Goal: Task Accomplishment & Management: Manage account settings

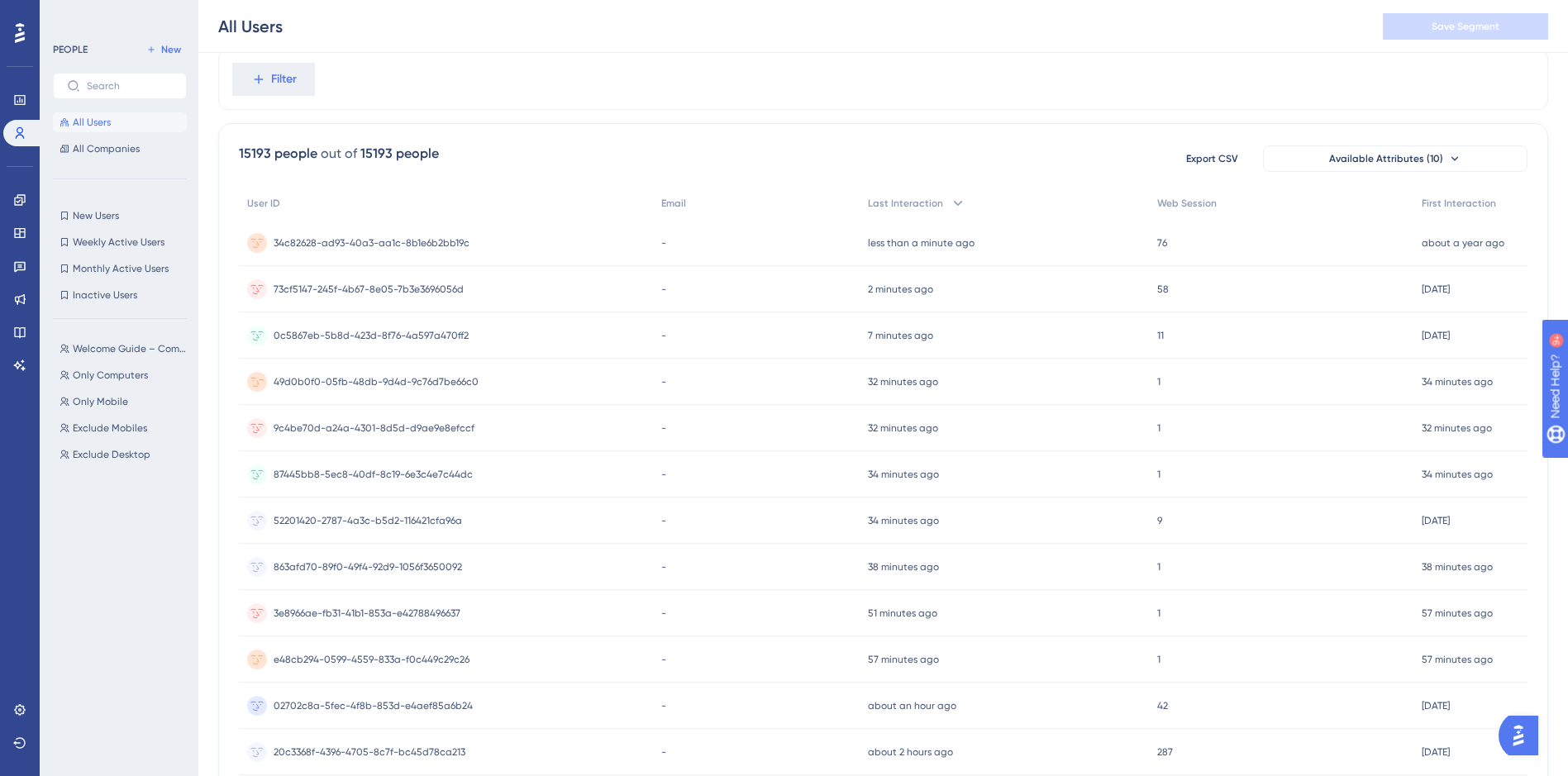
scroll to position [166, 0]
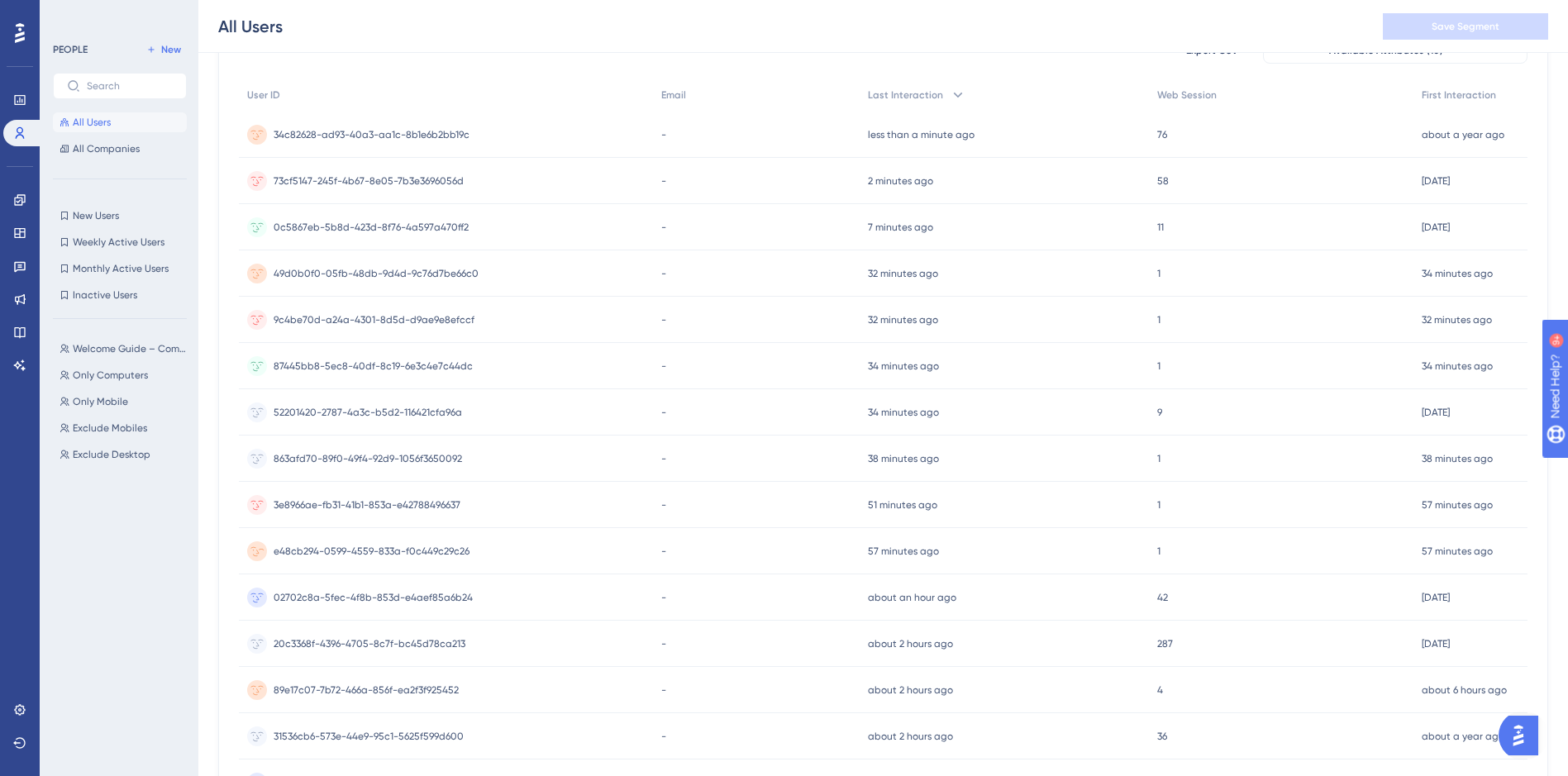
click at [446, 546] on span "e48cb294-0599-4559-833a-f0c449c29c26" at bounding box center [371, 551] width 196 height 13
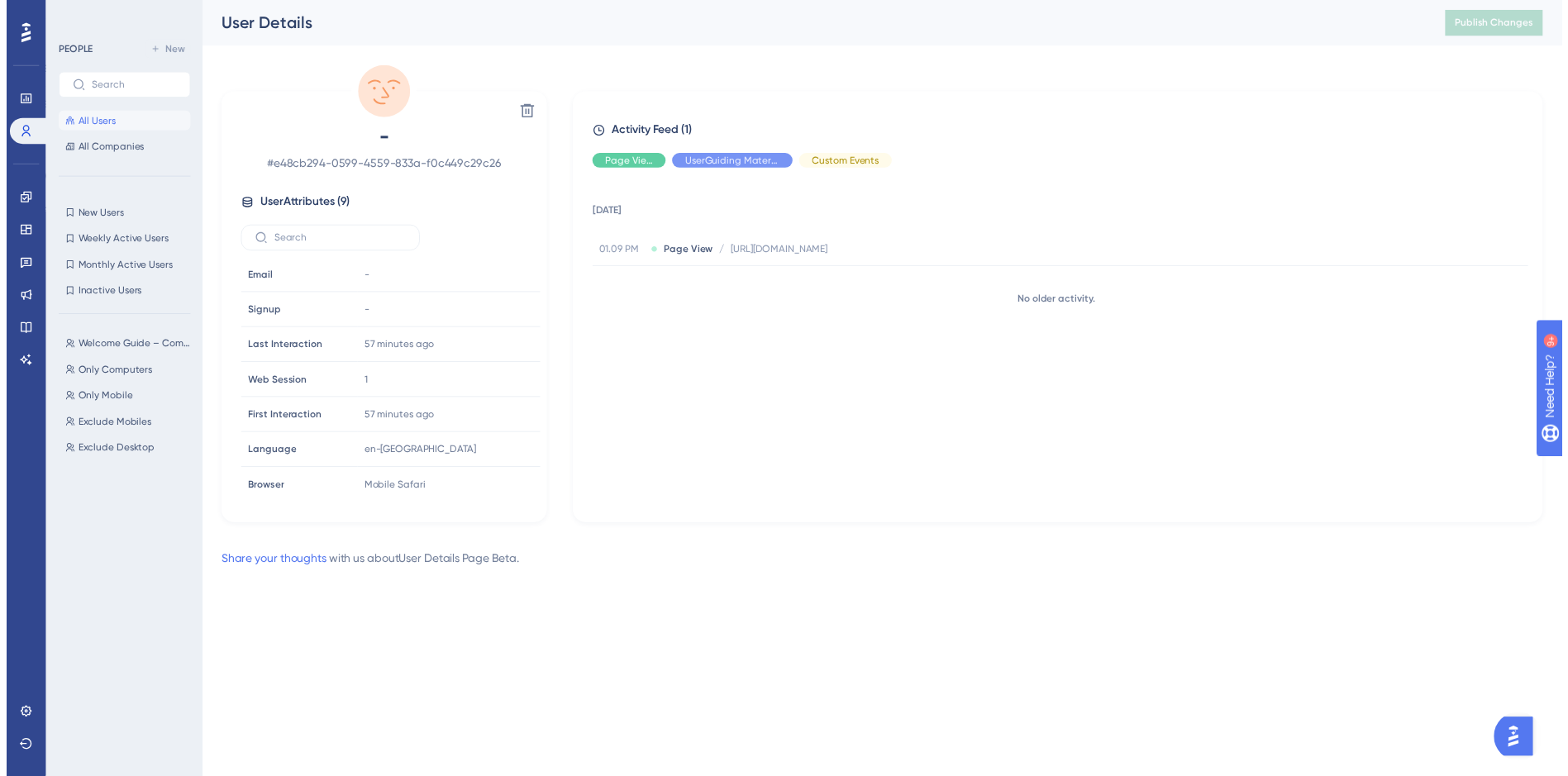
scroll to position [166, 0]
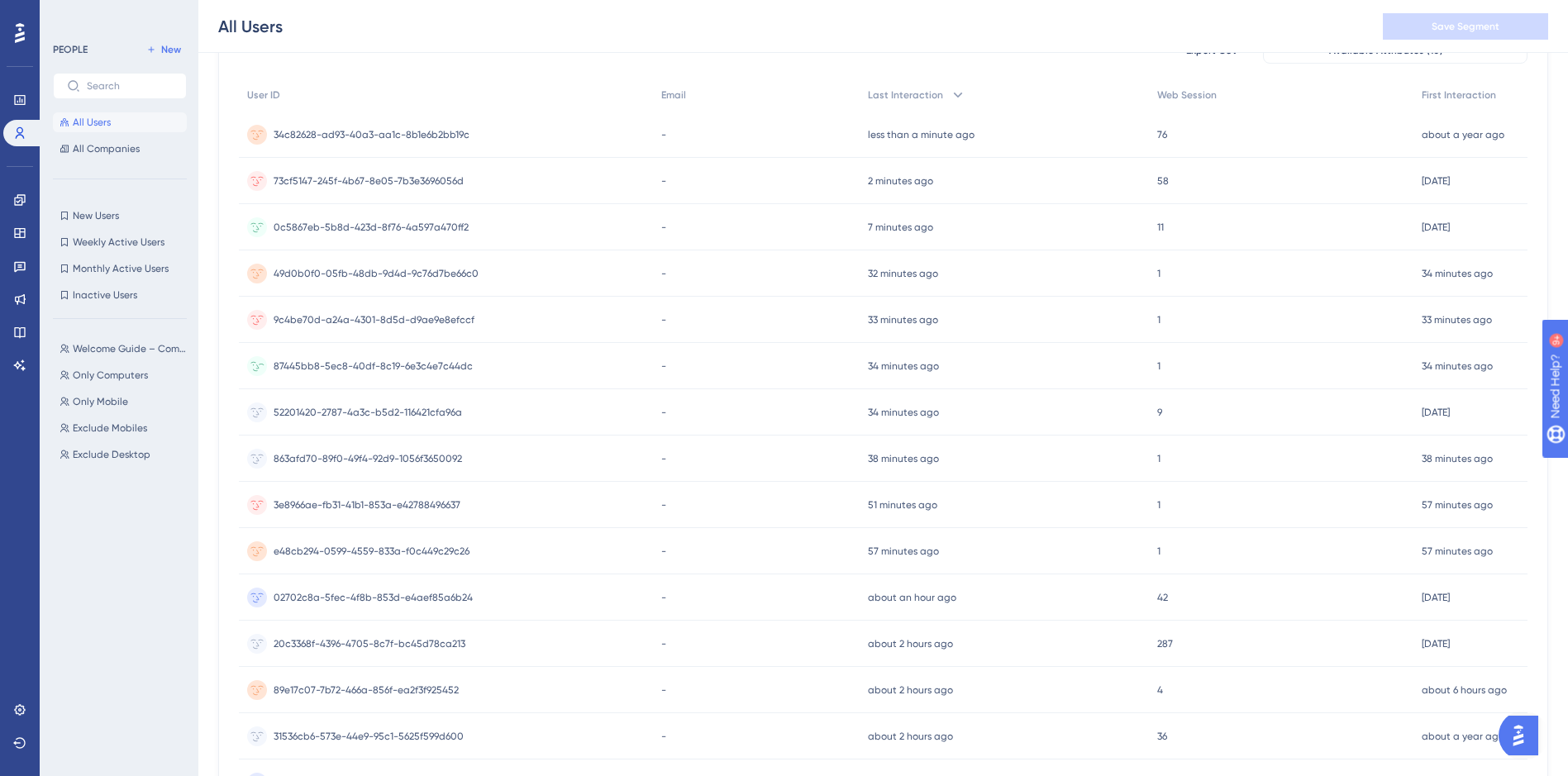
click at [380, 364] on span "87445bb8-5ec8-40df-8c19-6e3c4e7c44dc" at bounding box center [373, 366] width 199 height 13
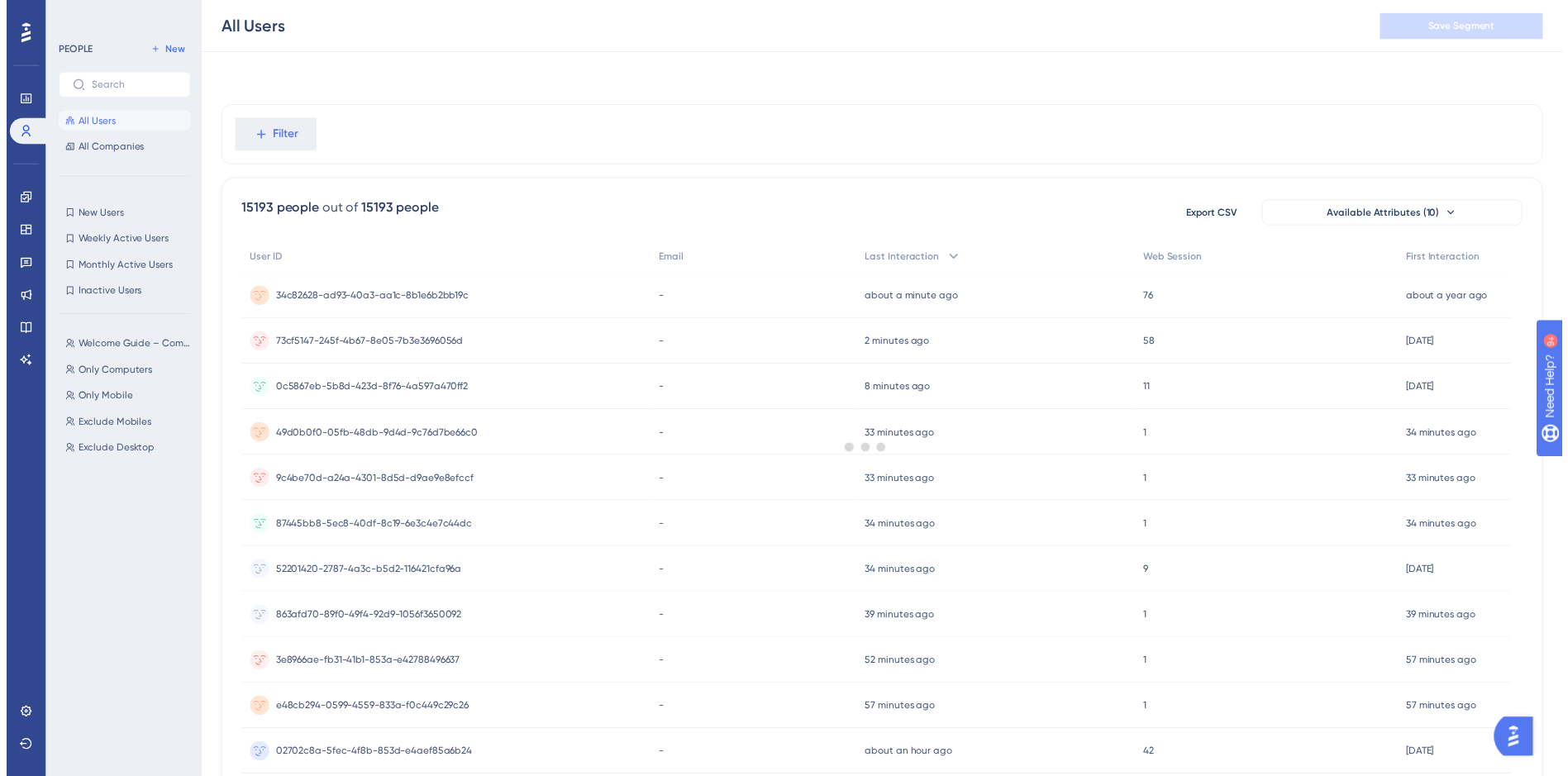
scroll to position [166, 0]
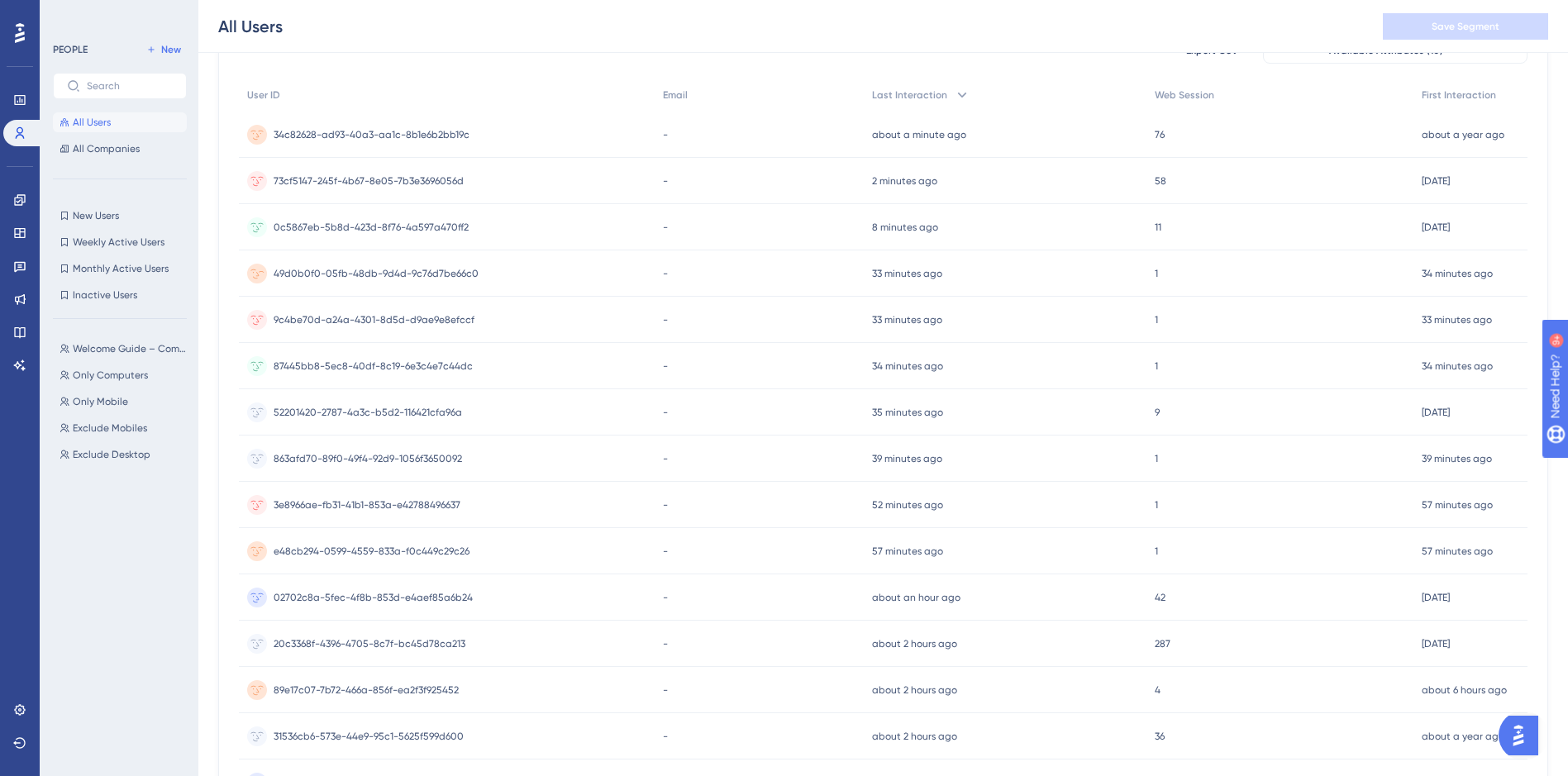
click at [379, 267] on span "49d0b0f0-05fb-48db-9d4d-9c76d7be66c0" at bounding box center [376, 274] width 205 height 13
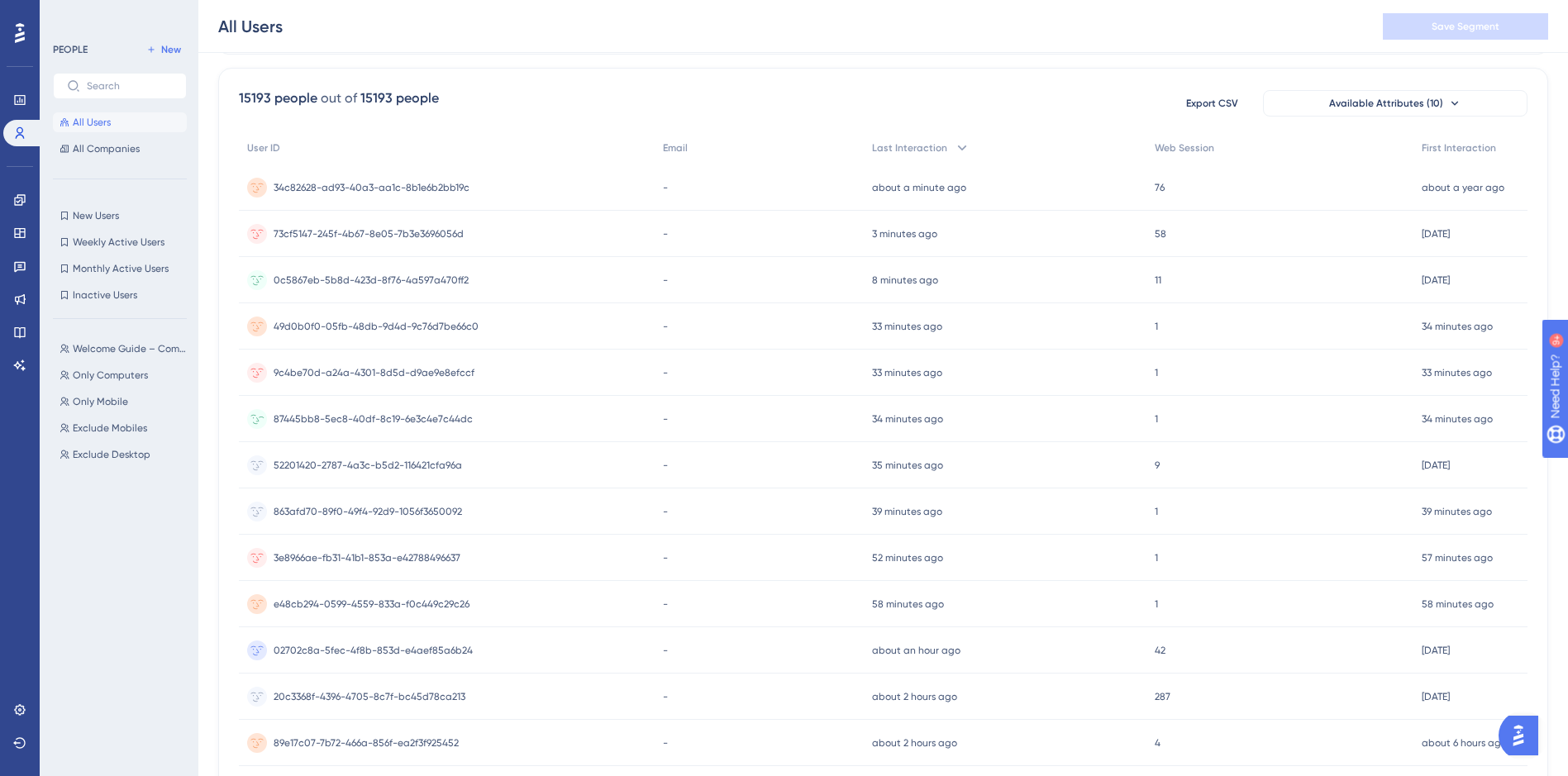
scroll to position [82, 0]
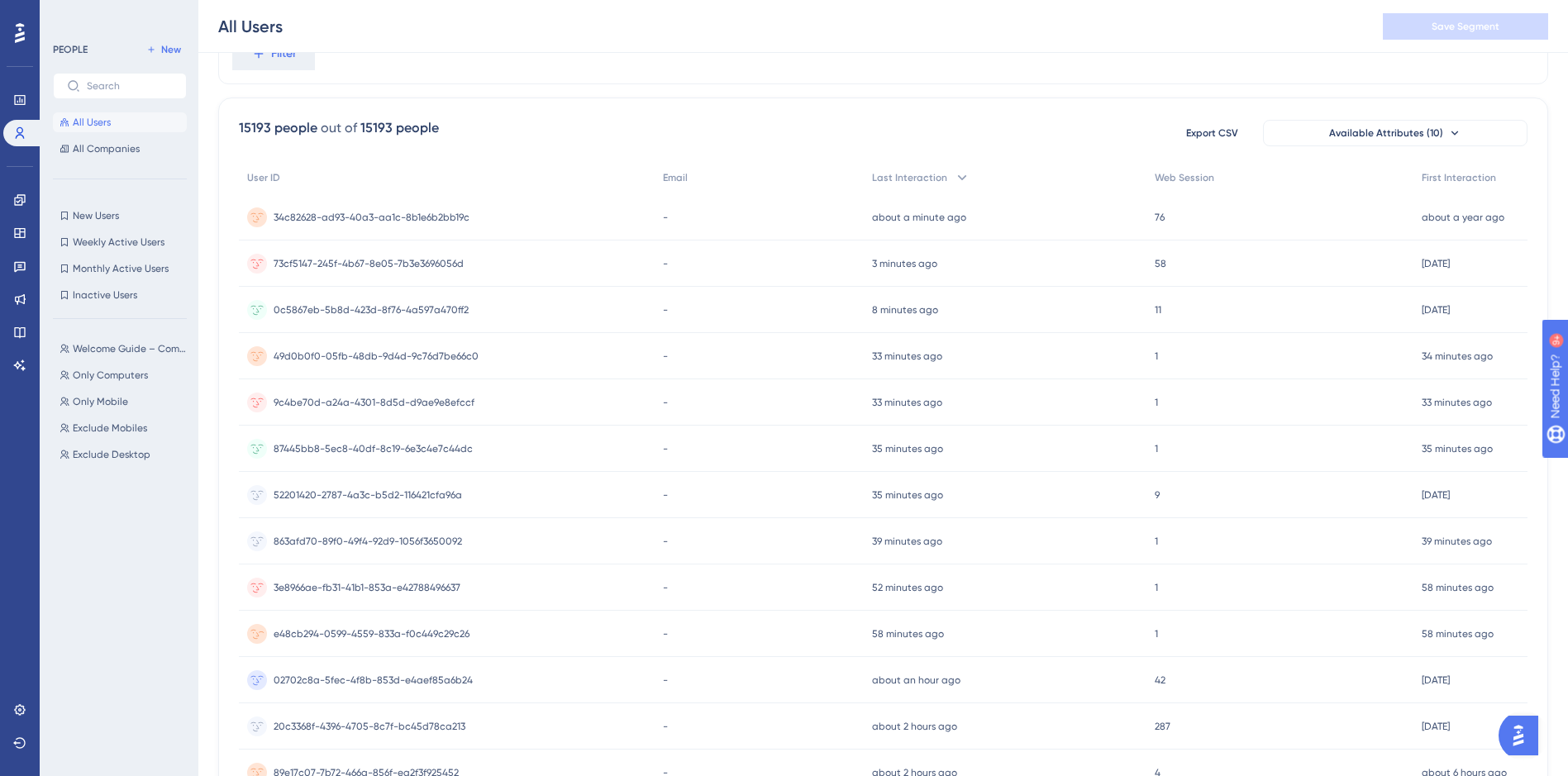
click at [443, 640] on span "e48cb294-0599-4559-833a-f0c449c29c26" at bounding box center [371, 634] width 196 height 13
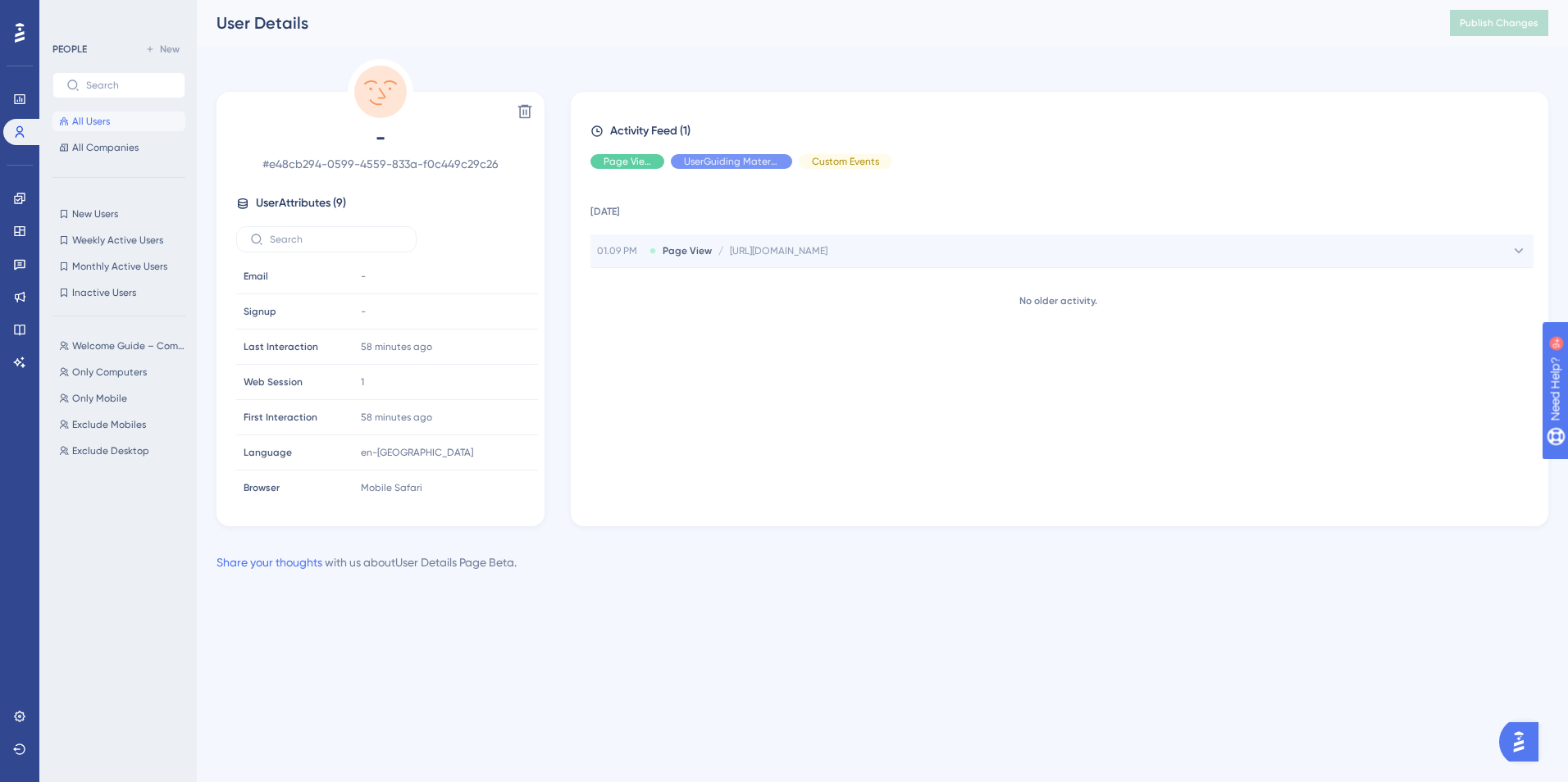
click at [1514, 252] on icon at bounding box center [1519, 251] width 9 height 5
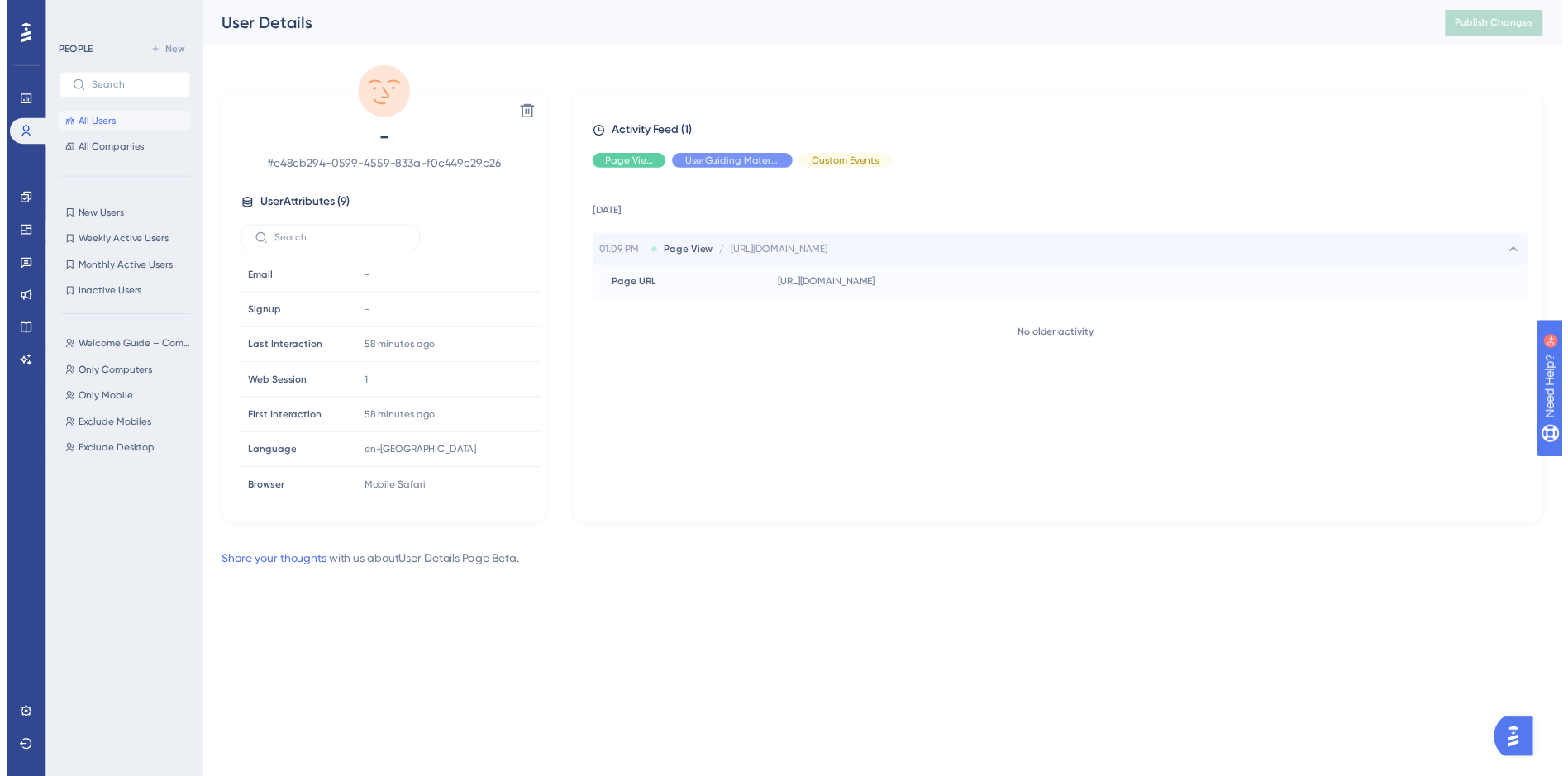
scroll to position [82, 0]
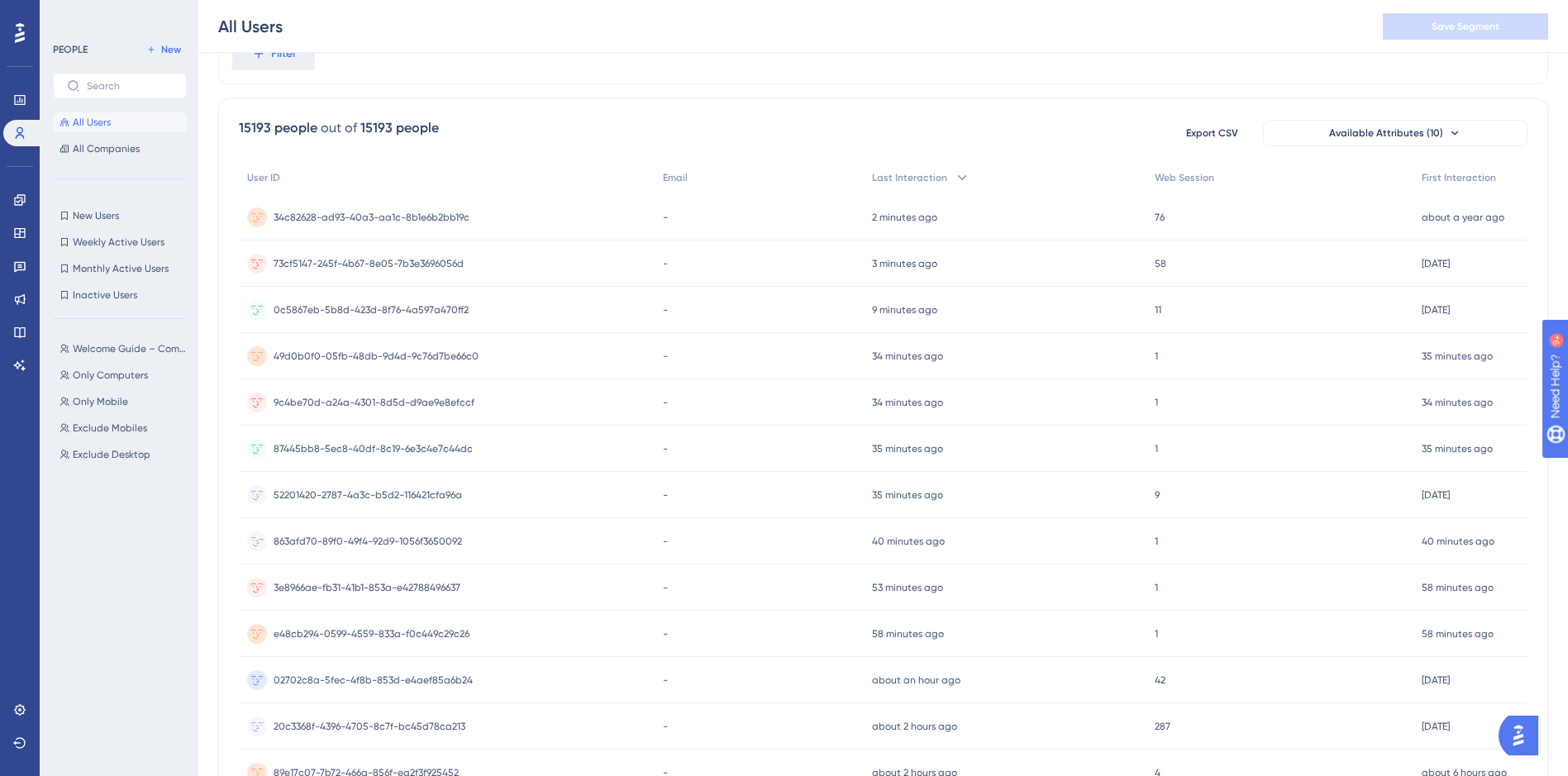
click at [452, 533] on div "863afd70-89f0-49f4-92d9-1056f3650092 863afd70-89f0-49f4-92d9-1056f3650092" at bounding box center [367, 542] width 188 height 46
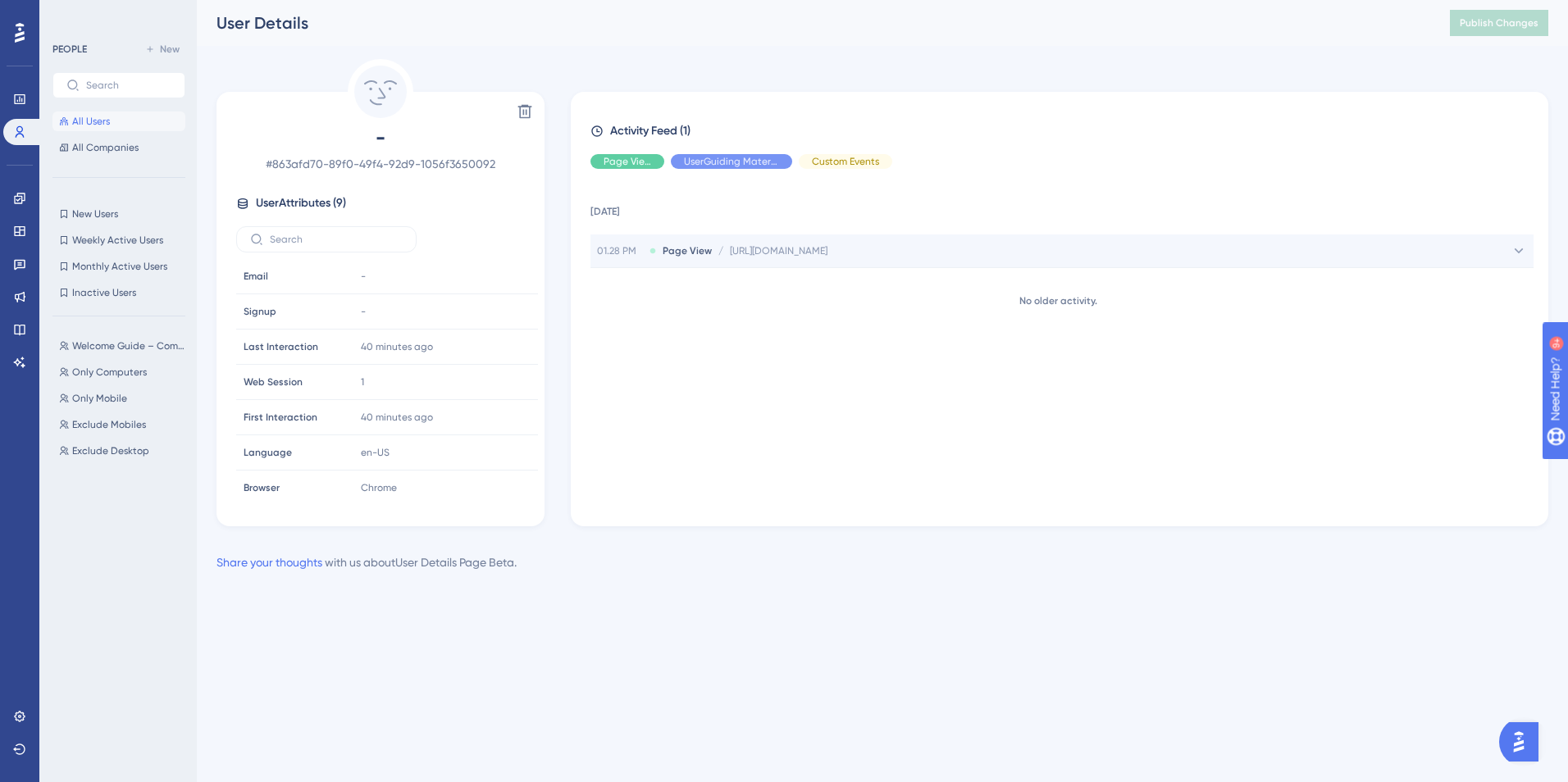
click at [1512, 248] on icon at bounding box center [1518, 251] width 16 height 16
click at [327, 341] on div "Last Interaction Last Interaction" at bounding box center [292, 346] width 111 height 33
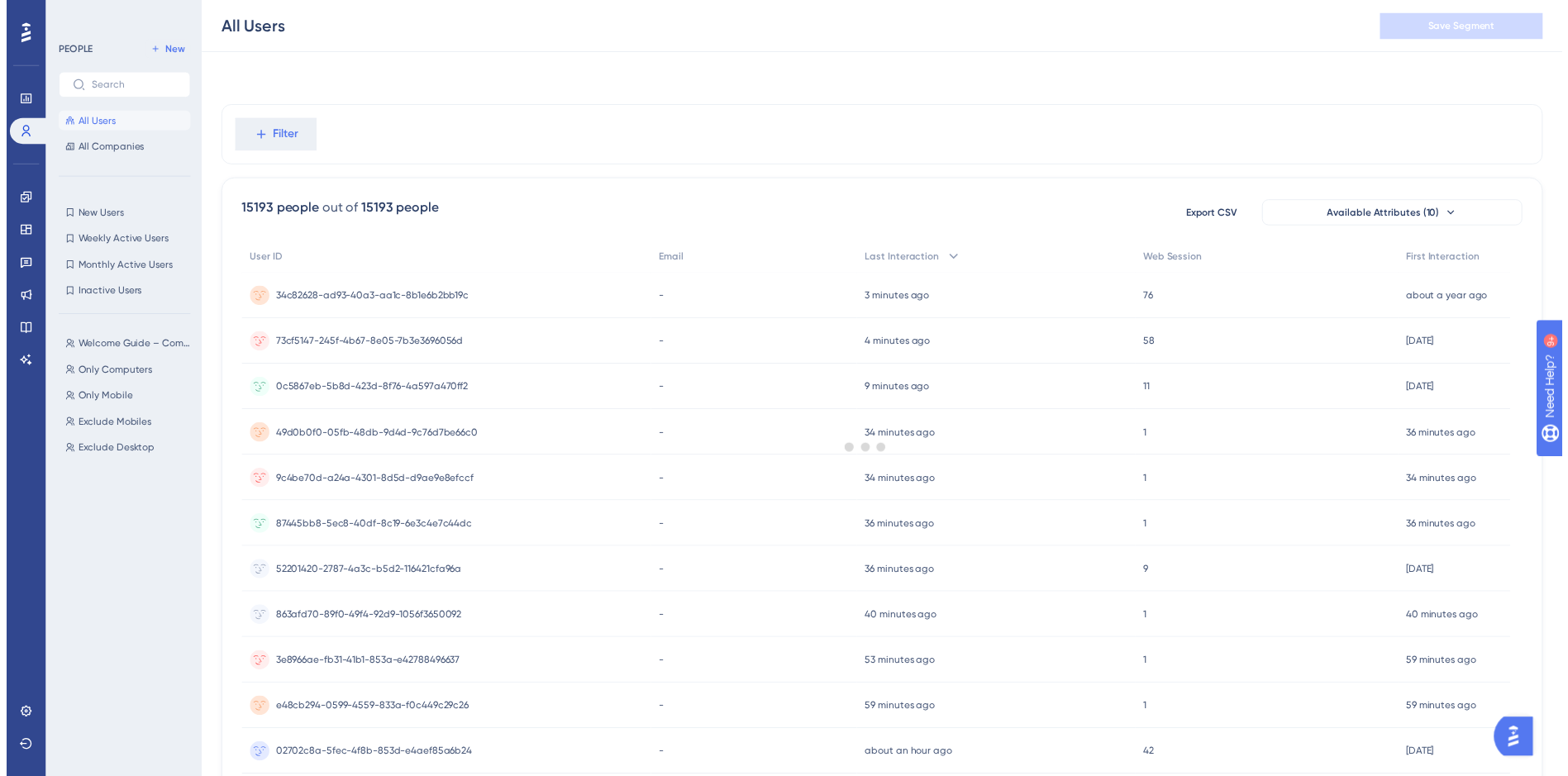
scroll to position [82, 0]
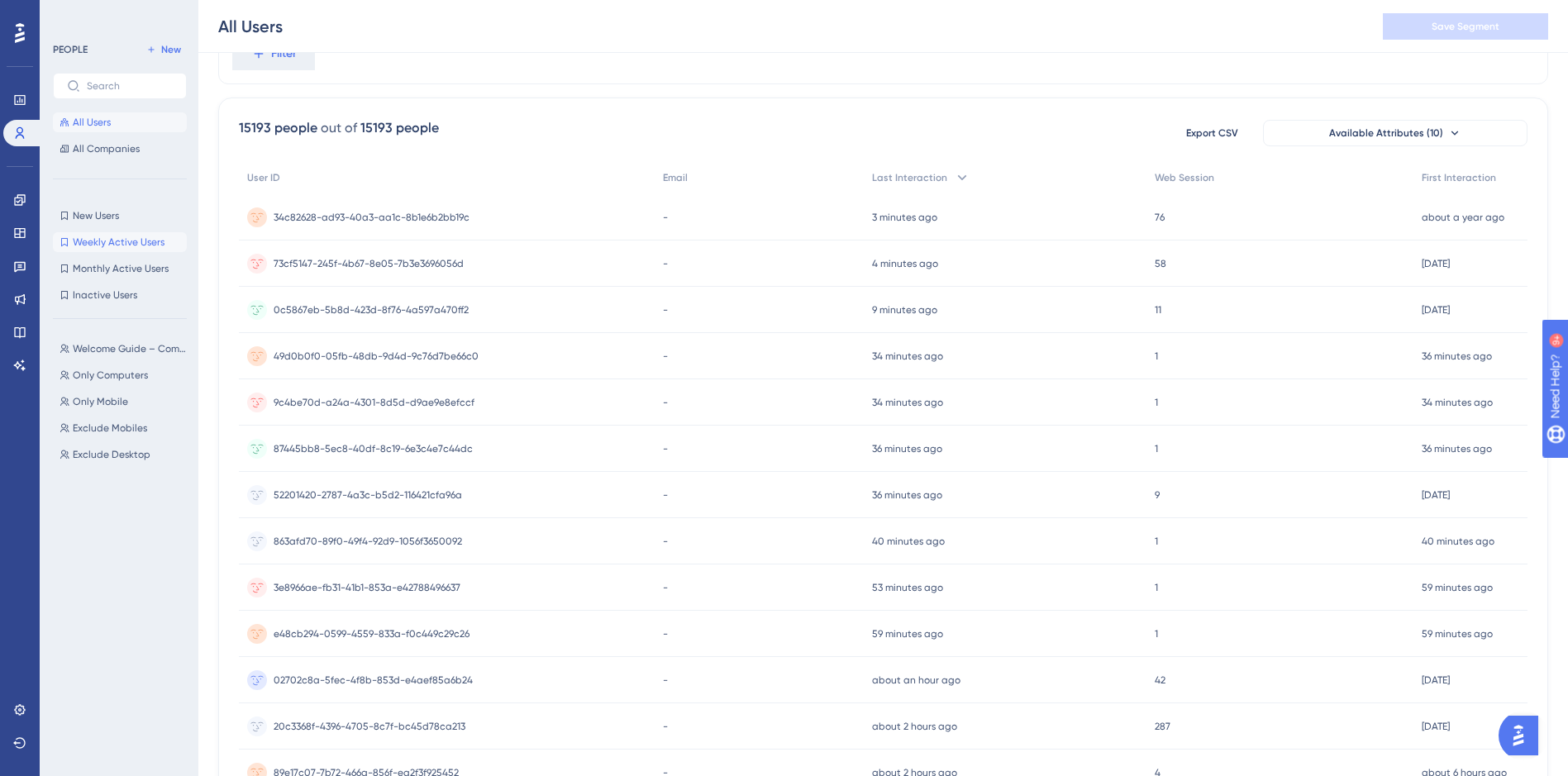
click at [111, 241] on span "Weekly Active Users" at bounding box center [119, 242] width 92 height 13
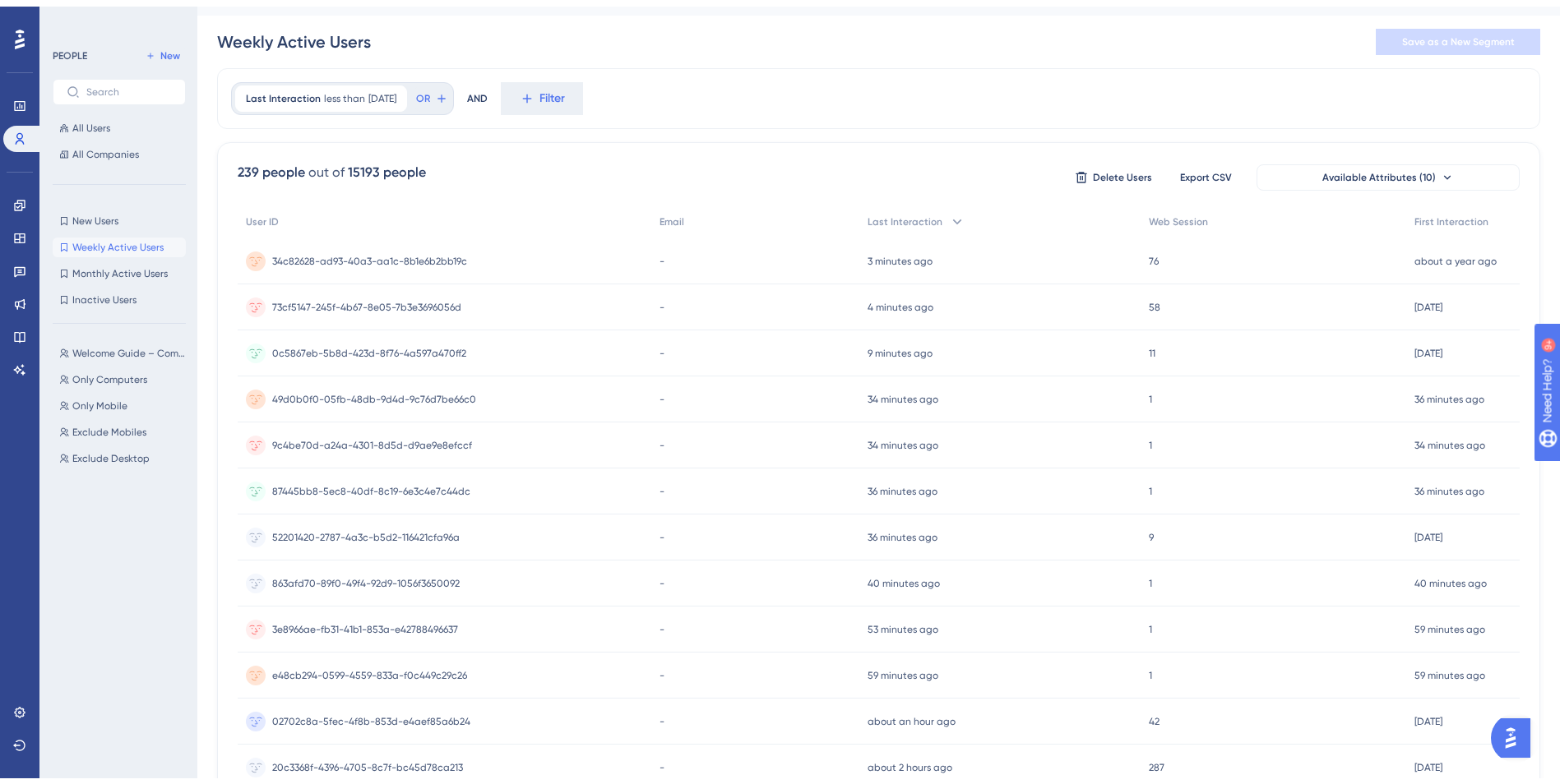
scroll to position [0, 0]
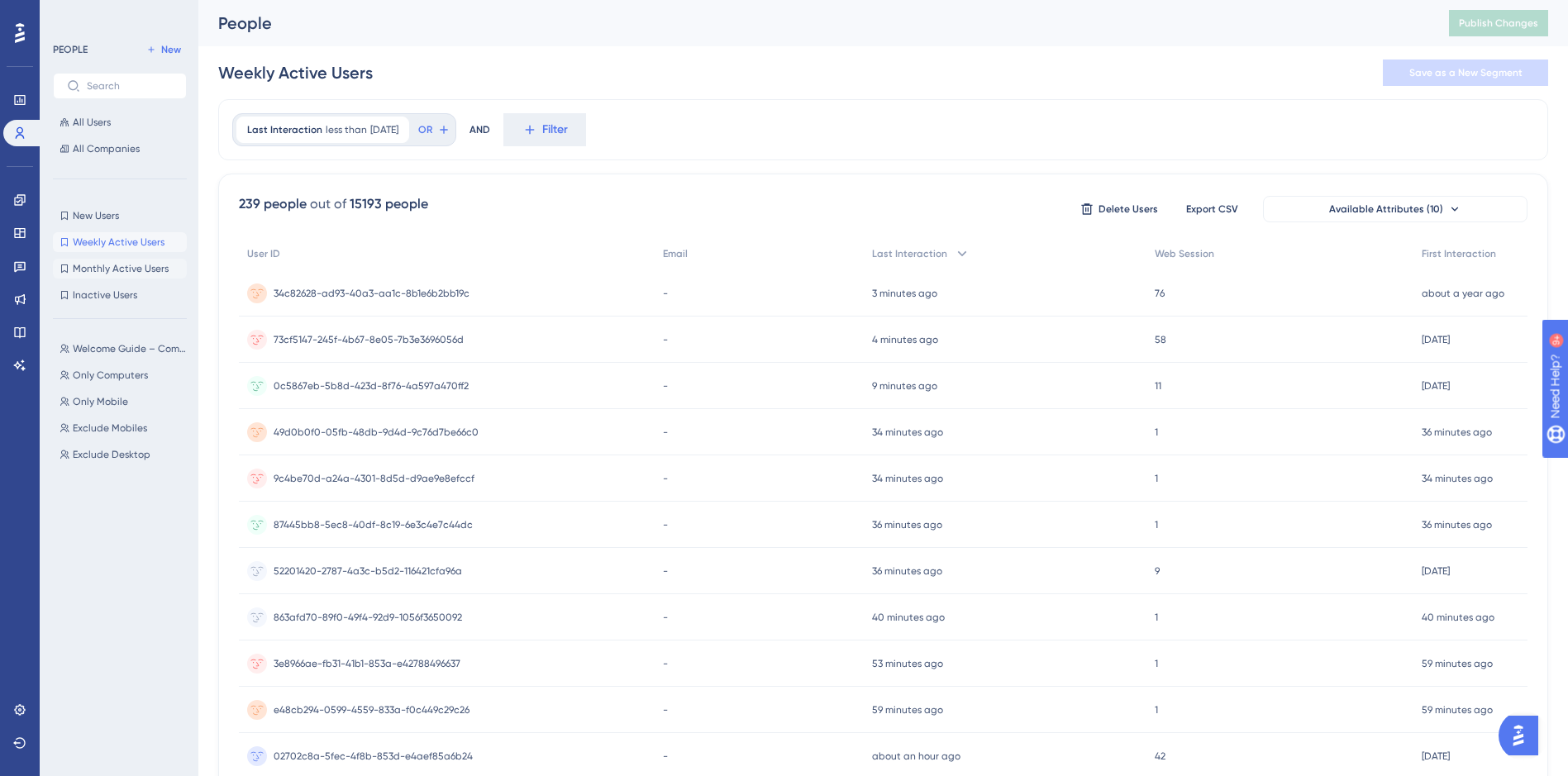
click at [125, 260] on button "Monthly Active Users Monthly Active Users" at bounding box center [120, 268] width 134 height 20
click at [20, 31] on icon at bounding box center [20, 33] width 10 height 20
